Goal: Go to known website: Access a specific website the user already knows

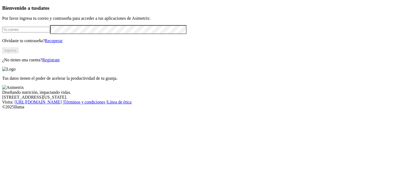
type input "[PERSON_NAME][EMAIL_ADDRESS][PERSON_NAME][DOMAIN_NAME]"
click at [18, 53] on button "Ingresa" at bounding box center [10, 51] width 16 height 6
